Goal: Find contact information: Find contact information

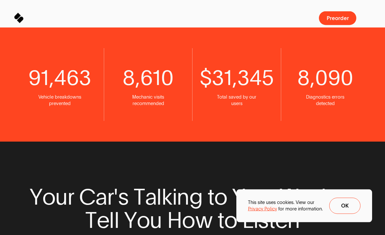
scroll to position [431, 0]
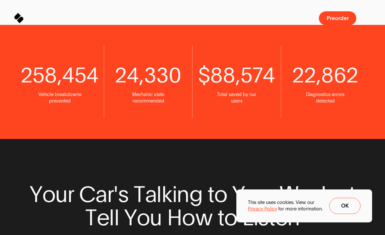
click at [347, 208] on span "Ok" at bounding box center [344, 205] width 7 height 5
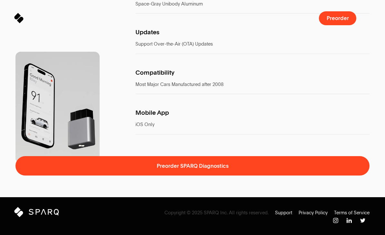
scroll to position [3282, 0]
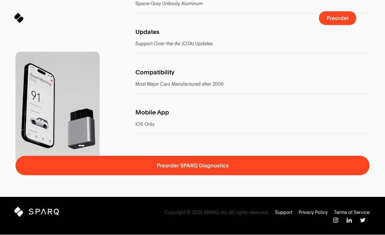
click at [172, 94] on div "Compatibility Most Major Cars Manufactured after 2008" at bounding box center [253, 79] width 234 height 30
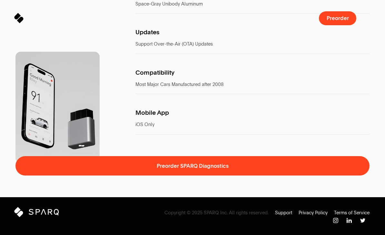
click at [191, 94] on div "Compatibility Most Major Cars Manufactured after 2008" at bounding box center [253, 79] width 234 height 30
click at [149, 134] on div "Mobile App iOS Only" at bounding box center [253, 119] width 234 height 30
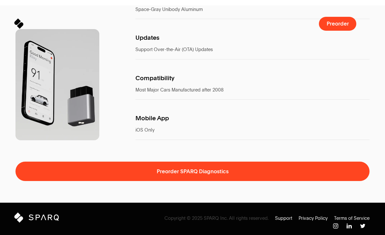
click at [122, 175] on button "Preorder SPARQ Diagnostics Preorder SPARQ Diagnostics" at bounding box center [192, 165] width 354 height 19
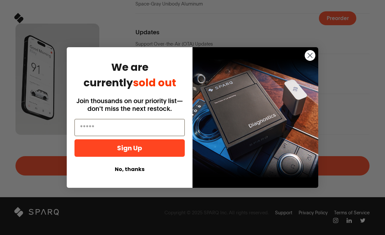
click at [137, 175] on button "No, thanks" at bounding box center [130, 169] width 110 height 12
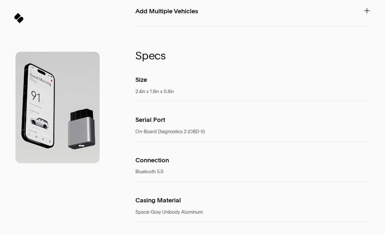
scroll to position [3023, 0]
click at [364, 20] on p "Add Multiple Vehicles" at bounding box center [253, 11] width 234 height 18
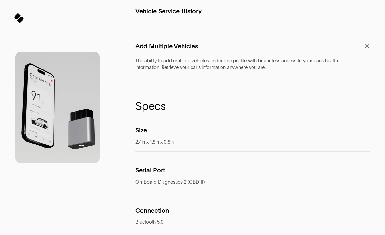
scroll to position [2955, 0]
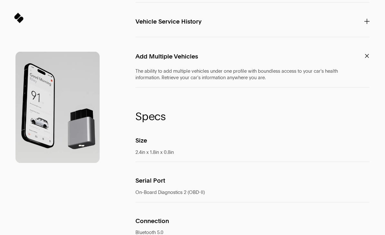
click at [373, 113] on div "F e a t u r e s SPARQ A.I. Interact directly with your car with Personalized In…" at bounding box center [192, 114] width 385 height 660
click at [334, 31] on p "Vehicle Service History" at bounding box center [253, 22] width 234 height 18
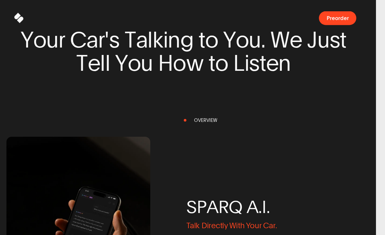
scroll to position [603, 9]
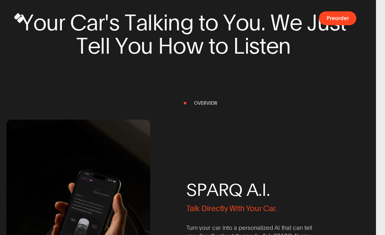
click at [206, 106] on div "S P A R Q A . I . Talk Directly With Your Car. Turn your car into a personalize…" at bounding box center [259, 217] width 144 height 235
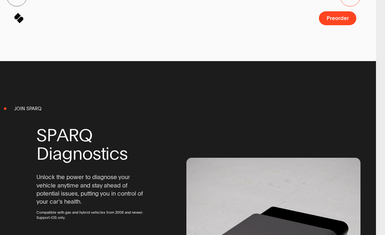
scroll to position [2028, 13]
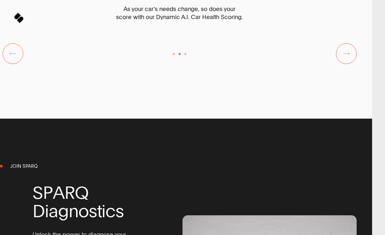
scroll to position [1971, 13]
click at [347, 55] on icon "Next Slide" at bounding box center [346, 53] width 6 height 3
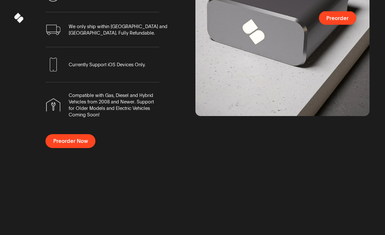
scroll to position [2278, 0]
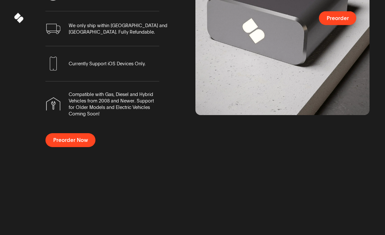
click at [121, 98] on span "Compatible with Gas, Diesel and Hybrid" at bounding box center [111, 94] width 85 height 6
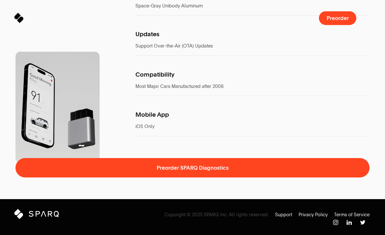
scroll to position [3293, 0]
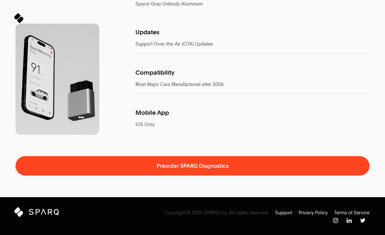
click at [283, 225] on div "Copyright © 2025 SPARQ Inc. All rights reserved. Support Privacy Policy Terms o…" at bounding box center [253, 216] width 234 height 18
click at [288, 216] on p "Support" at bounding box center [283, 212] width 17 height 6
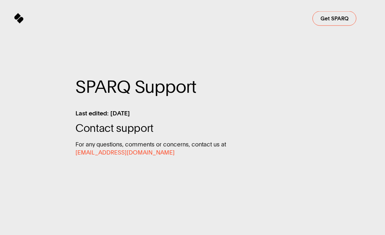
scroll to position [31, 0]
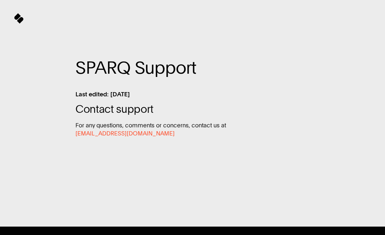
click at [175, 129] on span "[EMAIL_ADDRESS][DOMAIN_NAME]" at bounding box center [125, 133] width 99 height 8
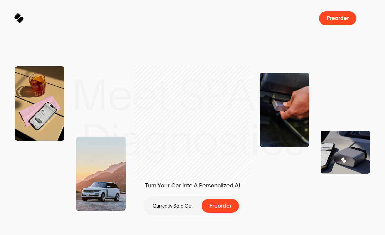
click at [264, 0] on header "Sparq Preorder" at bounding box center [192, 12] width 385 height 25
